Goal: Task Accomplishment & Management: Manage account settings

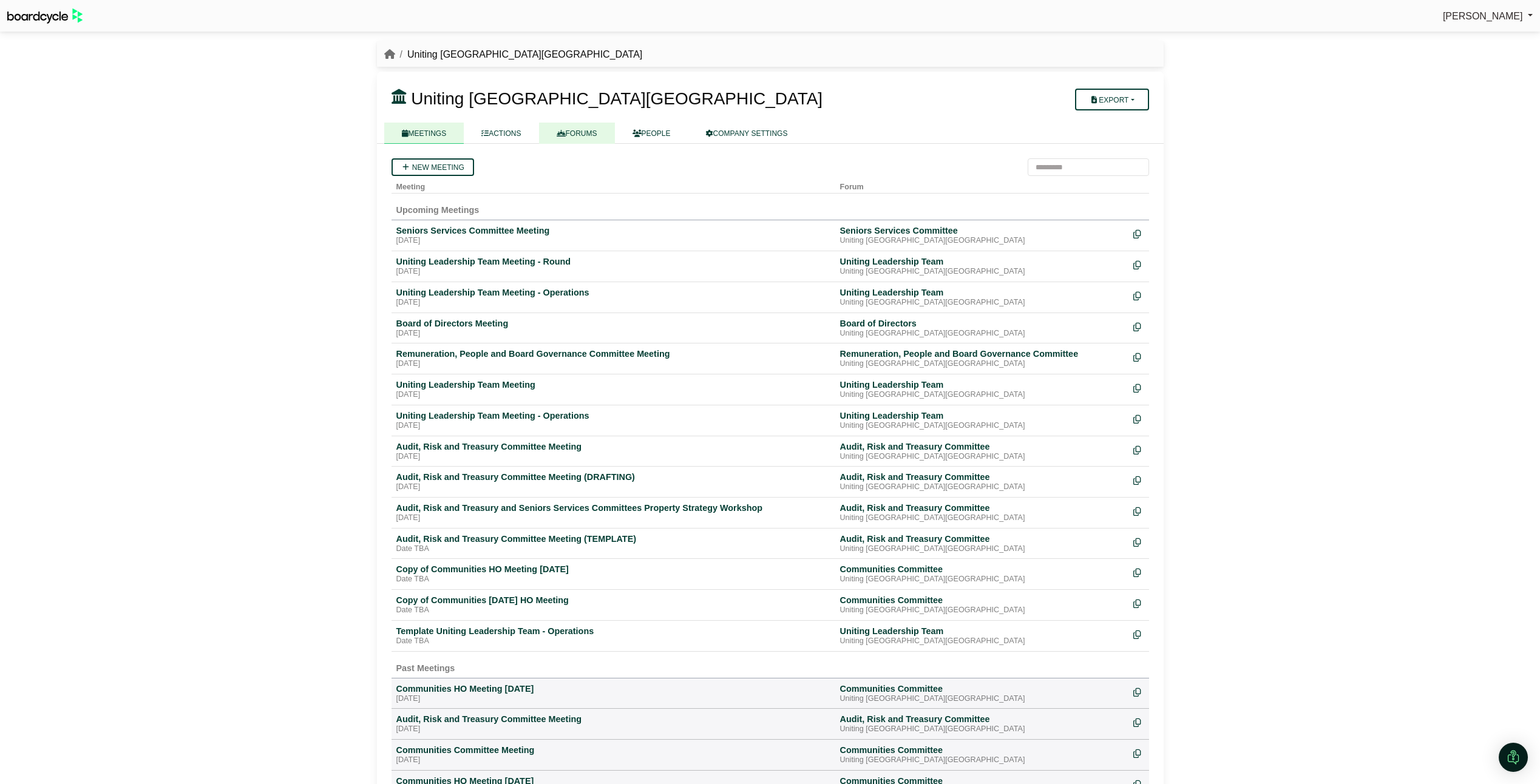
click at [561, 128] on link "FORUMS" at bounding box center [577, 133] width 75 height 21
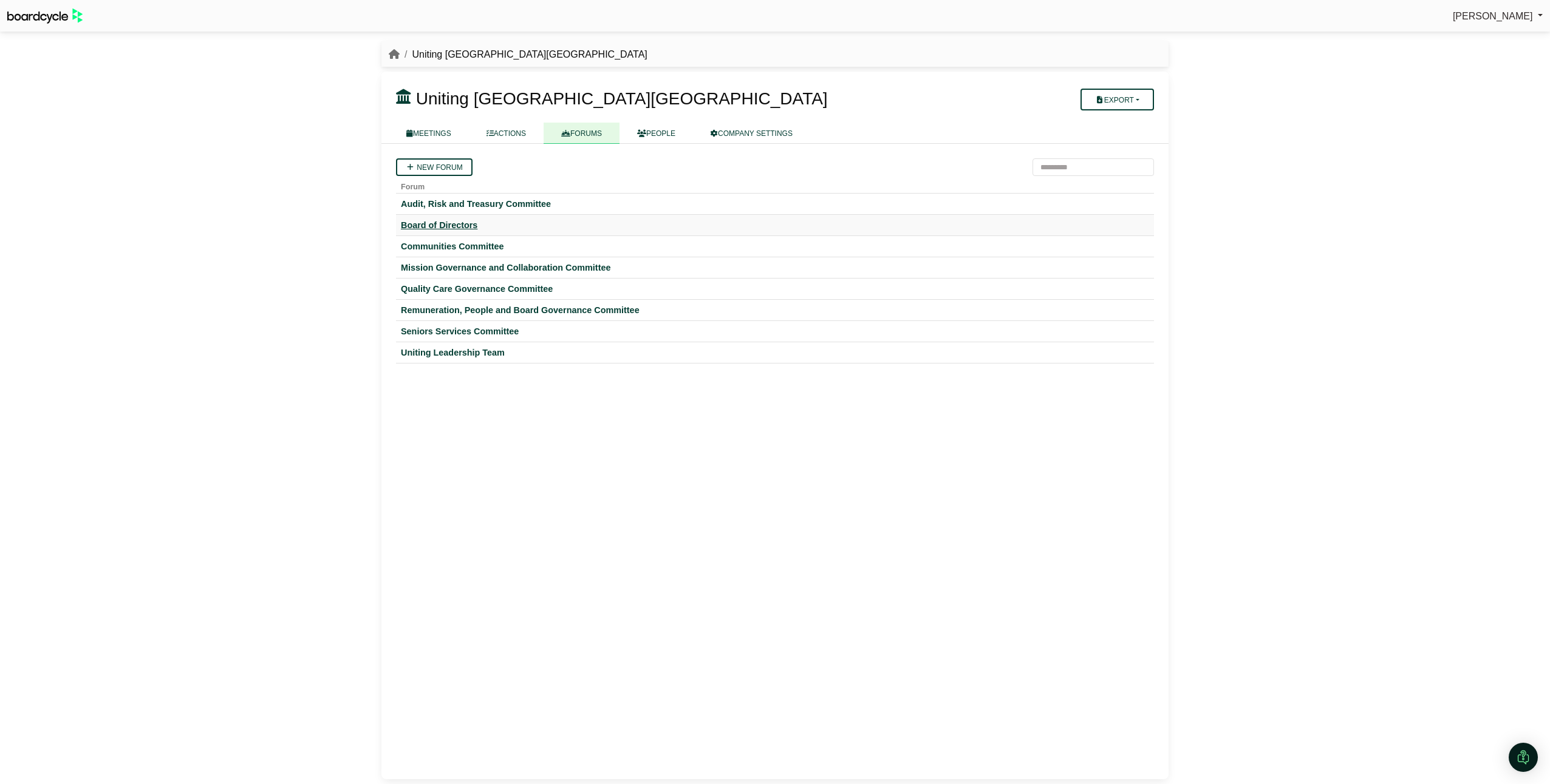
click at [440, 226] on div "Board of Directors" at bounding box center [775, 225] width 748 height 11
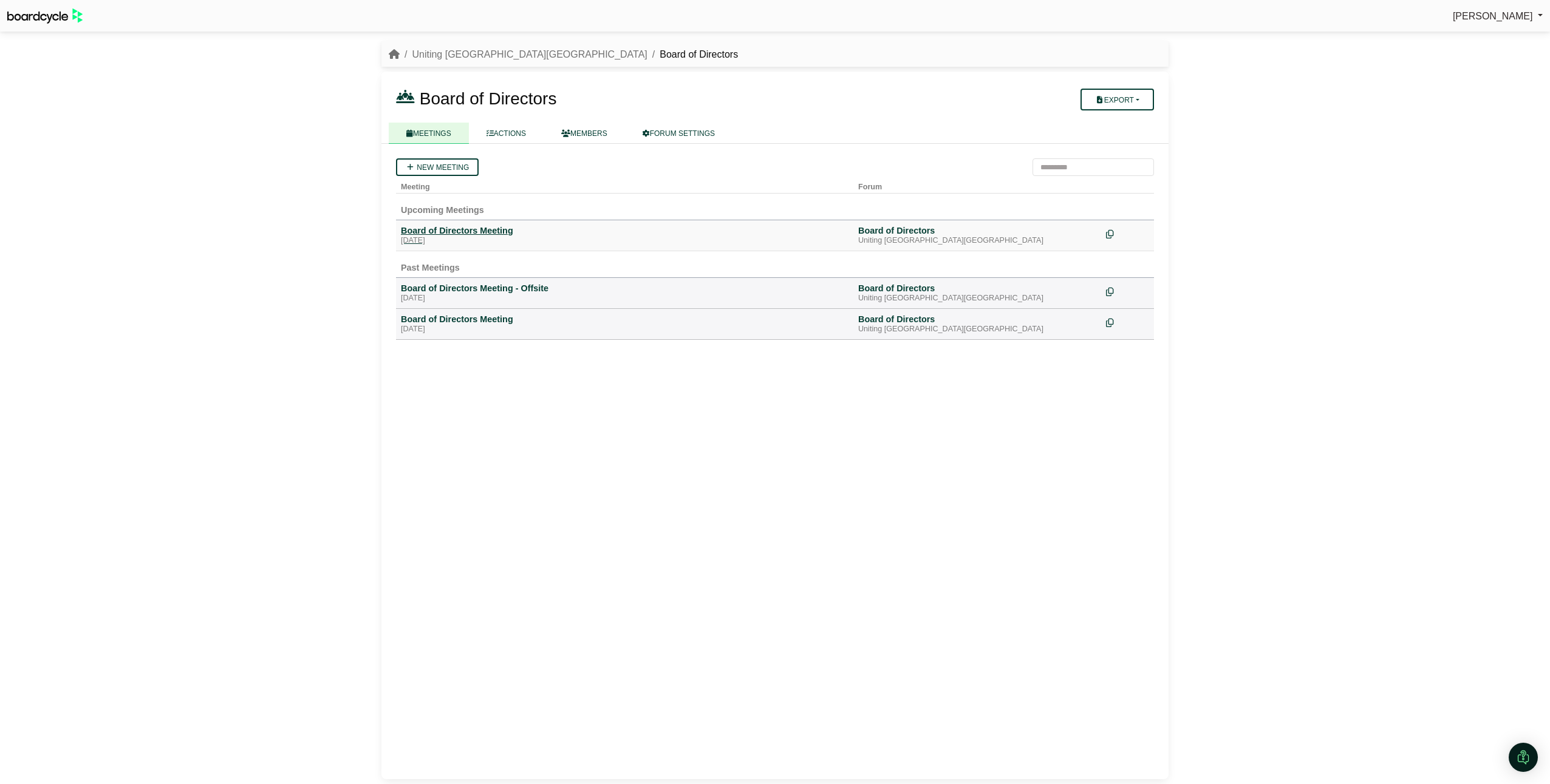
click at [421, 232] on div "Board of Directors Meeting" at bounding box center [625, 231] width 448 height 11
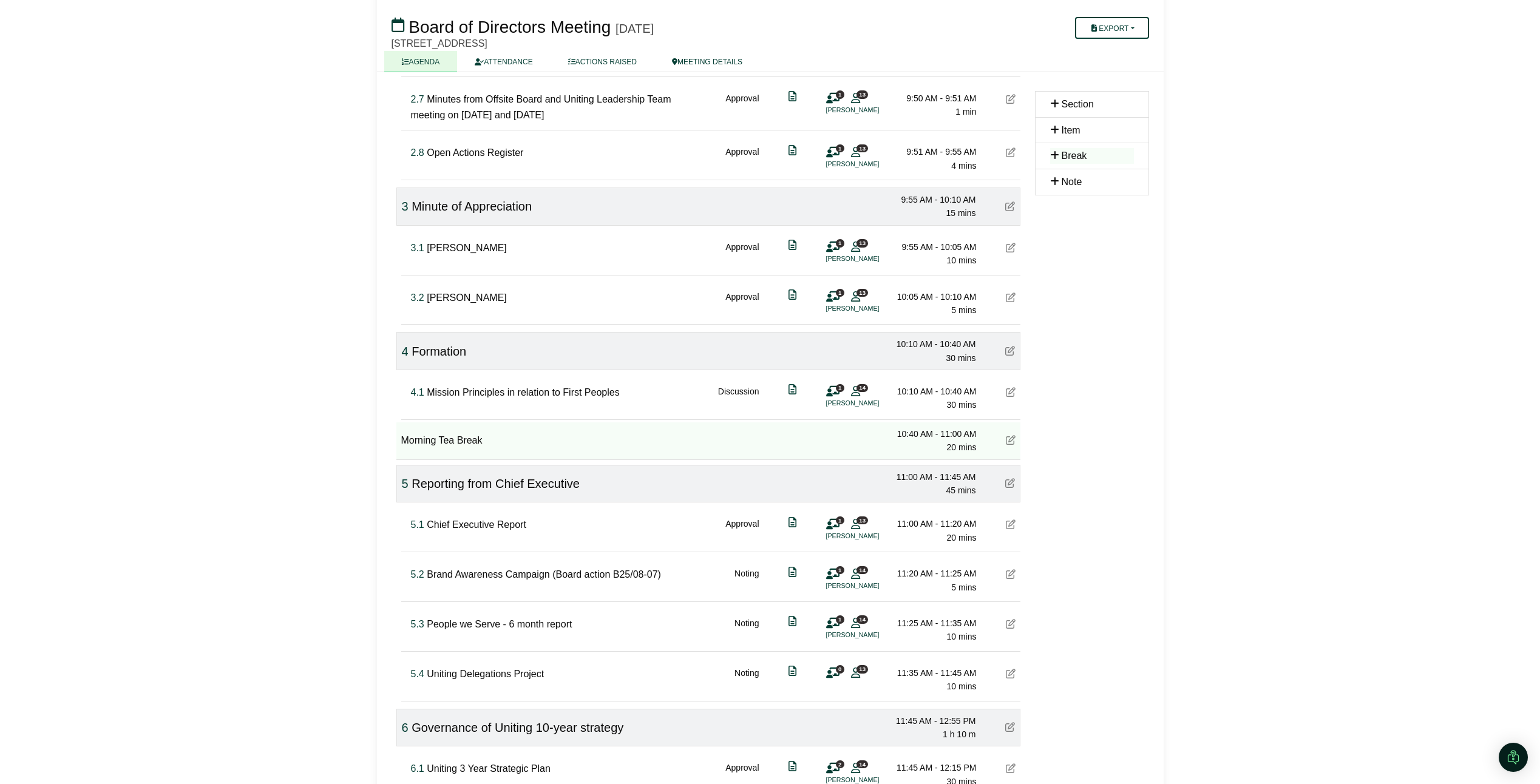
scroll to position [667, 0]
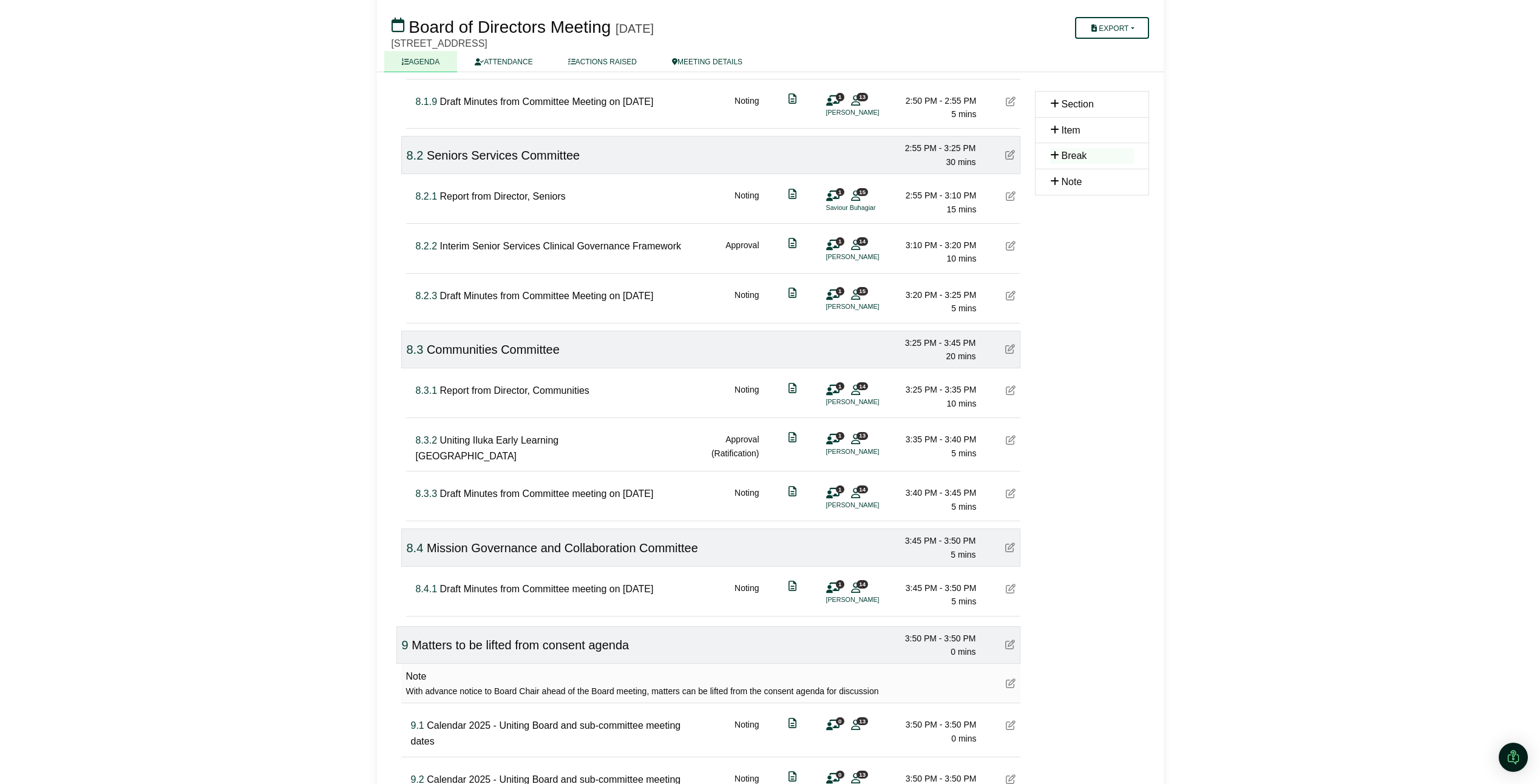
scroll to position [1963, 0]
